Goal: Task Accomplishment & Management: Manage account settings

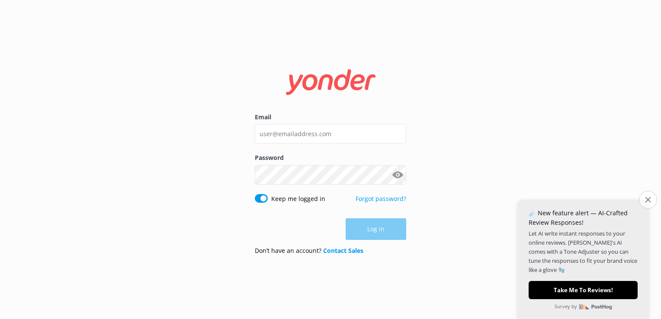
click at [647, 197] on icon "Close survey" at bounding box center [648, 200] width 6 height 6
